Goal: Navigation & Orientation: Find specific page/section

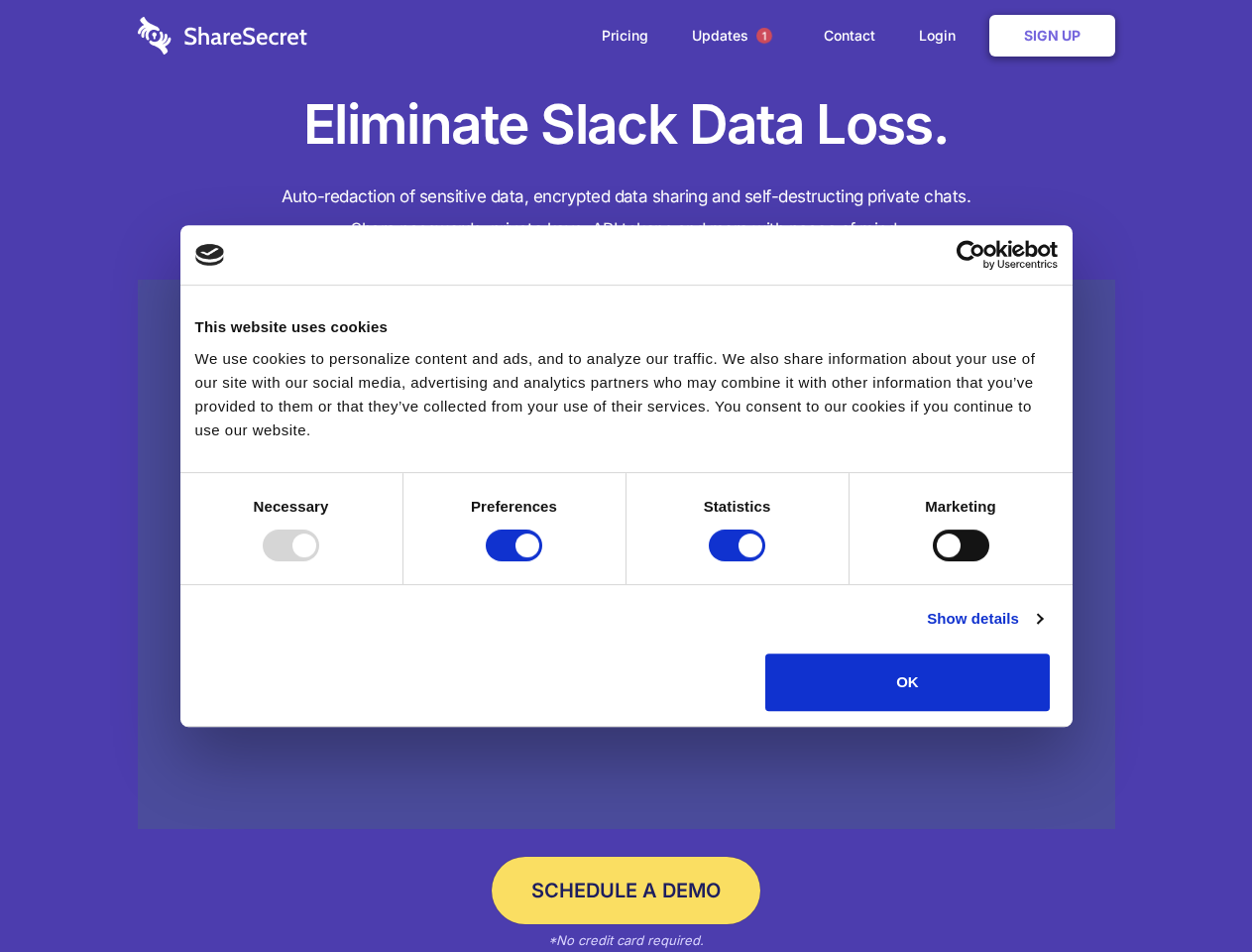
click at [319, 561] on div at bounding box center [291, 545] width 57 height 32
click at [542, 561] on input "Preferences" at bounding box center [513, 545] width 57 height 32
checkbox input "false"
click at [740, 561] on input "Statistics" at bounding box center [737, 545] width 57 height 32
checkbox input "false"
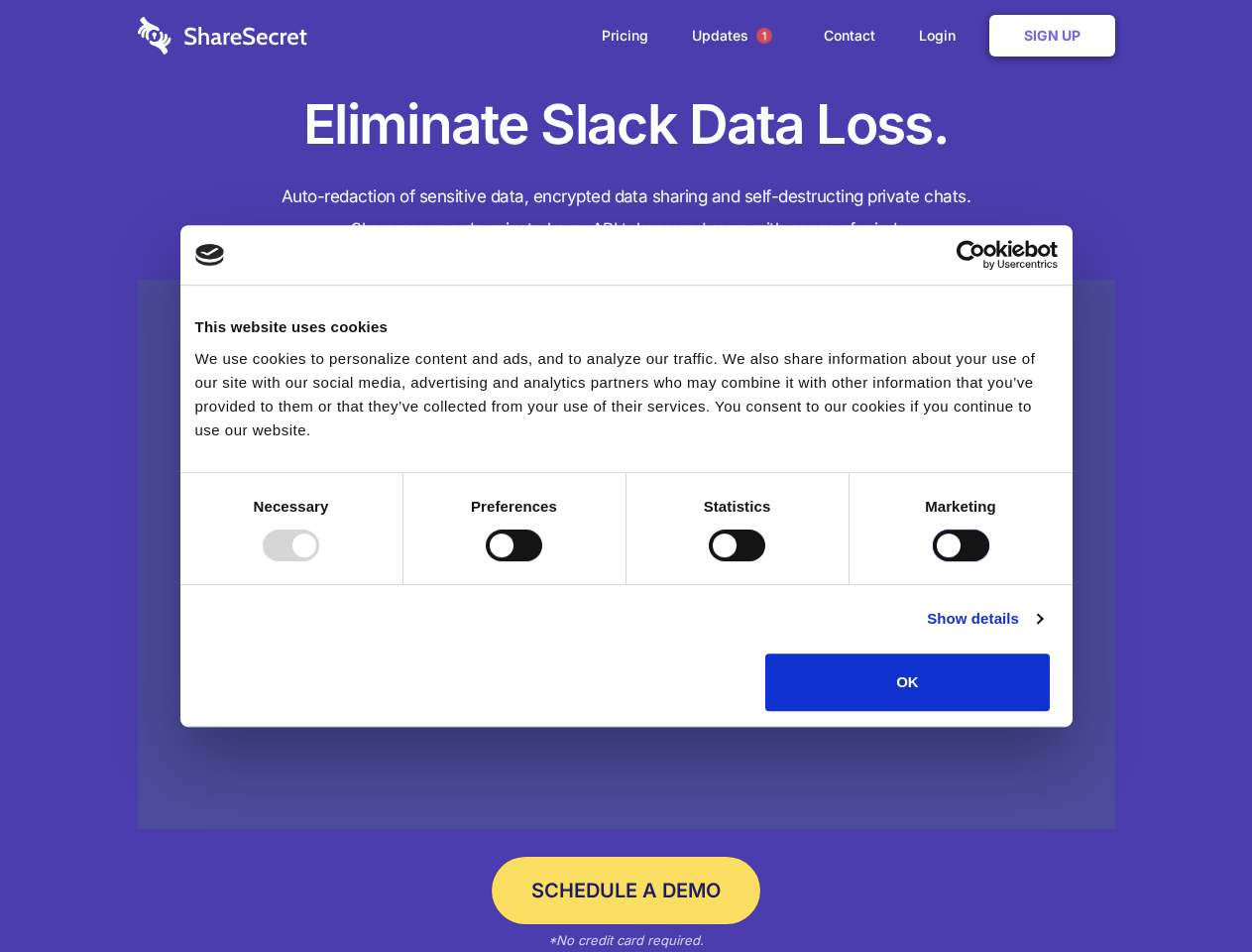
click at [933, 561] on input "Marketing" at bounding box center [961, 545] width 57 height 32
checkbox input "true"
click at [1042, 630] on link "Show details" at bounding box center [984, 619] width 115 height 24
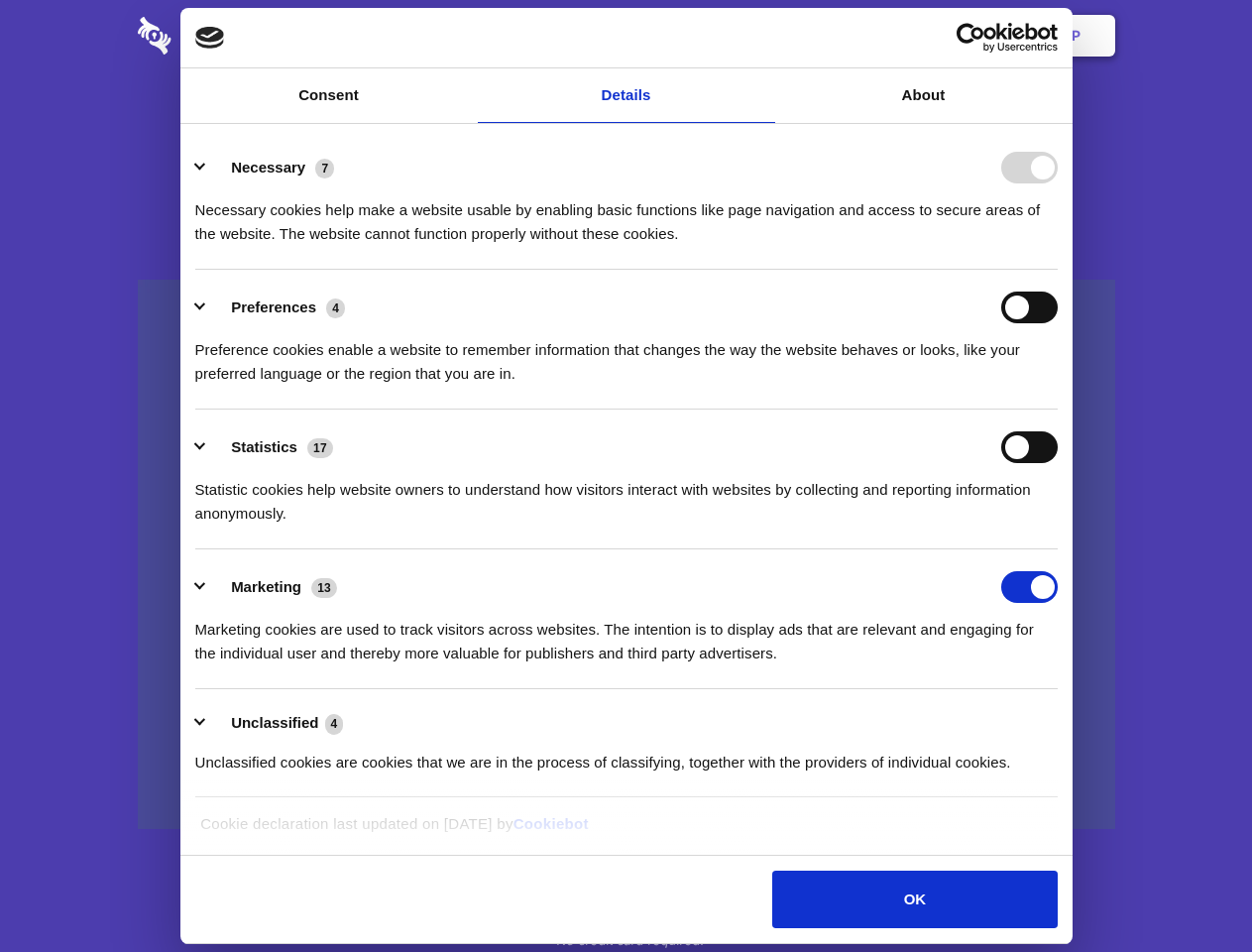
click at [1067, 718] on ul "Necessary 7 Necessary cookies help make a website usable by enabling basic func…" at bounding box center [626, 464] width 881 height 668
click at [764, 36] on span "1" at bounding box center [765, 36] width 16 height 16
